Goal: Information Seeking & Learning: Learn about a topic

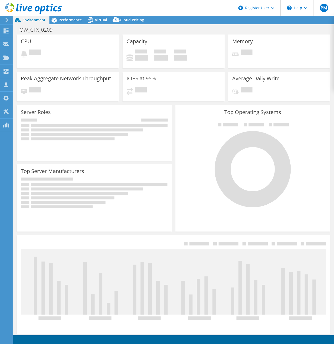
select select "USD"
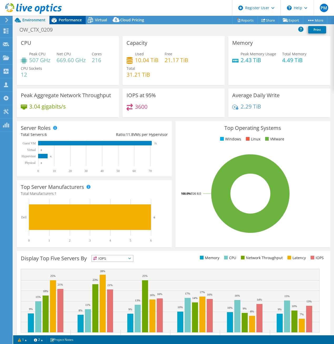
click at [67, 19] on span "Performance" at bounding box center [70, 19] width 23 height 5
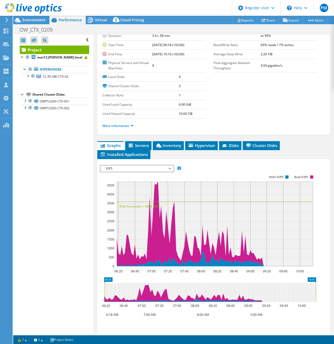
scroll to position [53, 0]
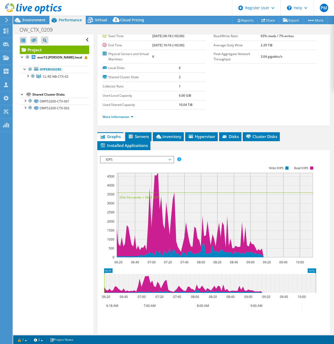
click at [171, 158] on span "IOPS" at bounding box center [137, 159] width 73 height 6
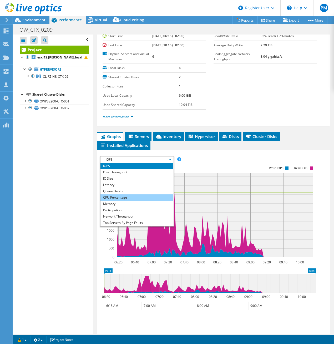
click at [138, 196] on li "CPU Percentage" at bounding box center [137, 197] width 73 height 6
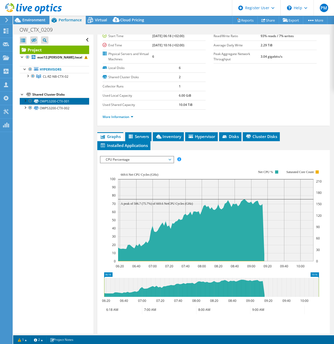
click at [36, 98] on link "OWPS3200-CTX-001" at bounding box center [54, 101] width 69 height 7
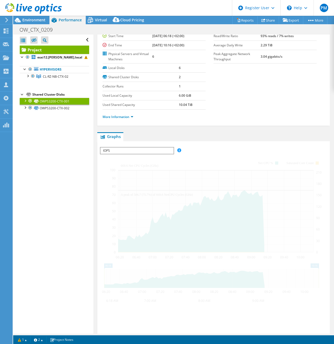
scroll to position [37, 0]
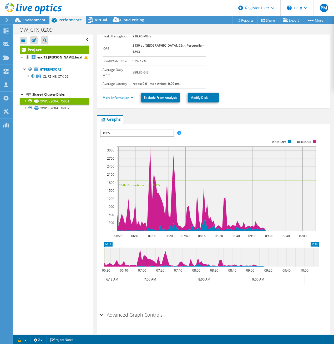
click at [155, 130] on span "IOPS" at bounding box center [137, 133] width 73 height 6
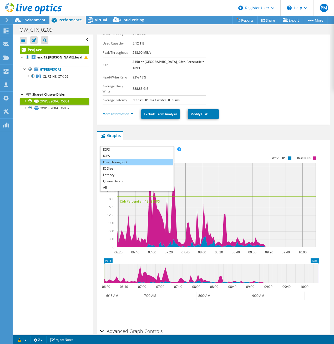
scroll to position [26, 0]
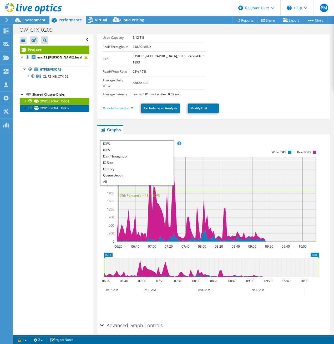
click at [61, 110] on link "OWPS3200-CTX-002" at bounding box center [54, 107] width 69 height 7
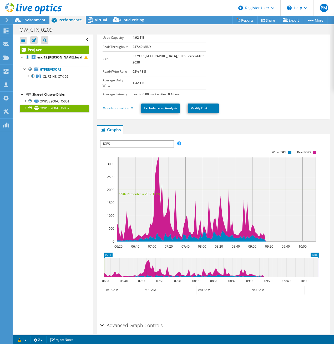
click at [157, 141] on span "IOPS" at bounding box center [137, 144] width 73 height 6
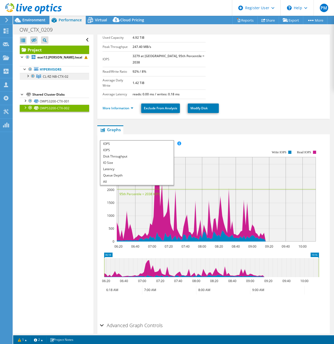
click at [56, 77] on span "CL-RZ-NB-CTX-02" at bounding box center [56, 76] width 26 height 4
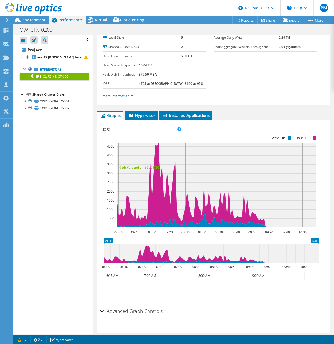
click at [152, 130] on span "IOPS" at bounding box center [137, 129] width 73 height 6
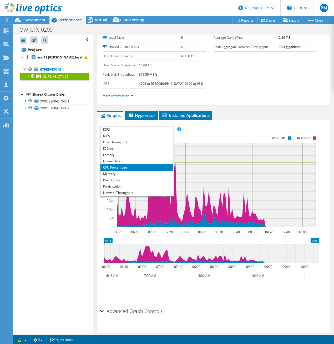
click at [136, 165] on li "CPU Percentage" at bounding box center [137, 167] width 73 height 6
